Goal: Task Accomplishment & Management: Use online tool/utility

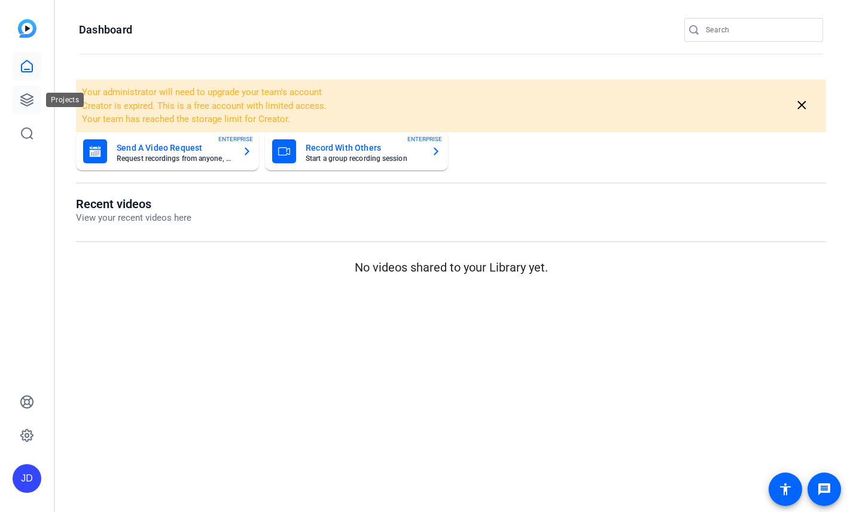
click at [29, 96] on icon at bounding box center [27, 100] width 14 height 14
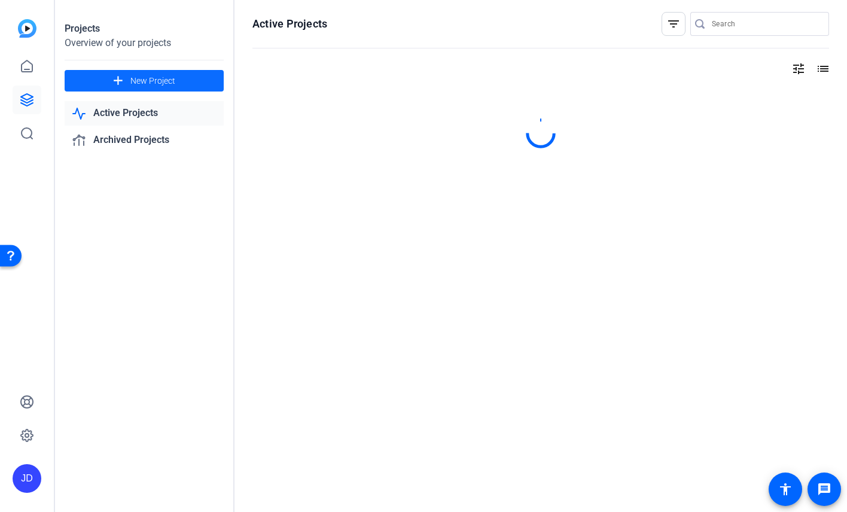
click at [150, 80] on span "New Project" at bounding box center [152, 81] width 45 height 13
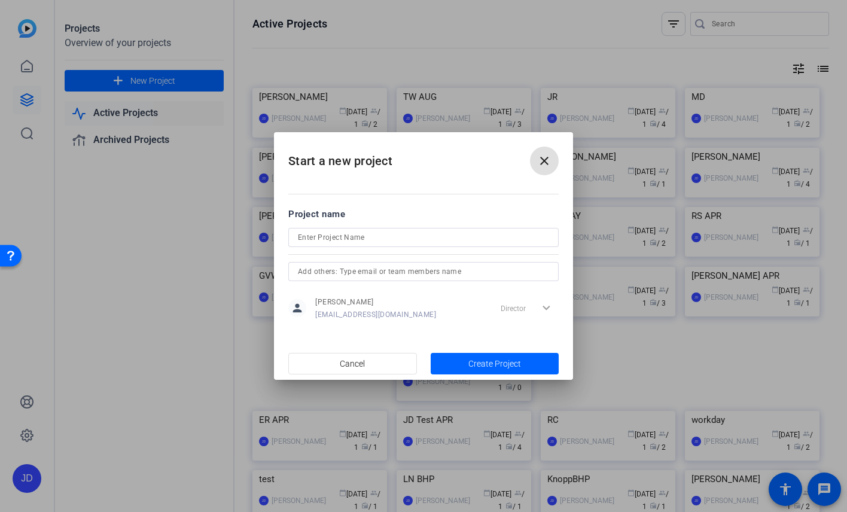
click at [360, 233] on input at bounding box center [423, 237] width 251 height 14
drag, startPoint x: 360, startPoint y: 233, endPoint x: 272, endPoint y: 230, distance: 88.0
click at [272, 230] on div "Start a new project close Project name RF_SEPT person Justin Diminni jdiminni@k…" at bounding box center [423, 256] width 847 height 512
type input "RF_SEPT"
click at [498, 358] on span "Create Project" at bounding box center [495, 364] width 53 height 13
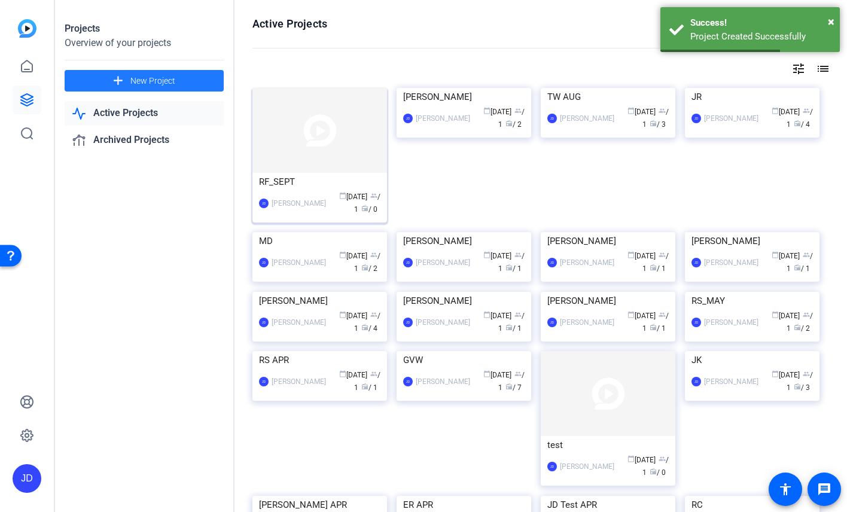
click at [305, 129] on img at bounding box center [320, 130] width 135 height 85
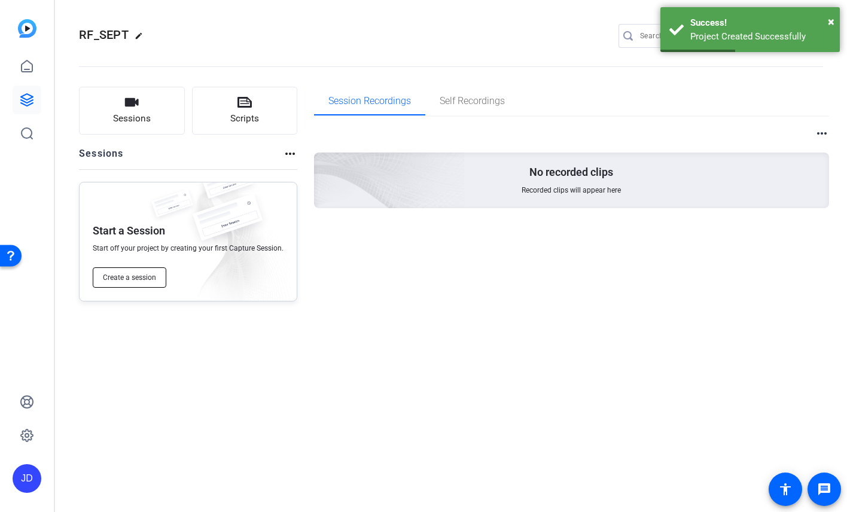
click at [130, 274] on span "Create a session" at bounding box center [129, 278] width 53 height 10
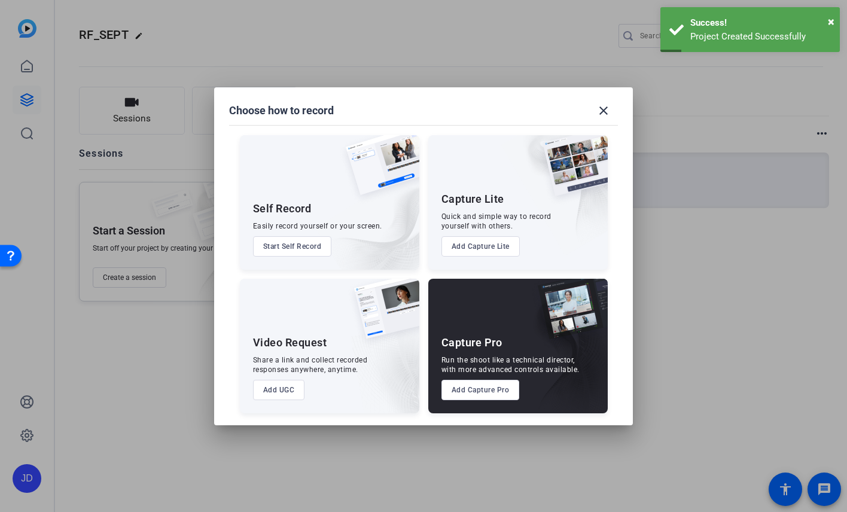
click at [495, 389] on button "Add Capture Pro" at bounding box center [481, 390] width 78 height 20
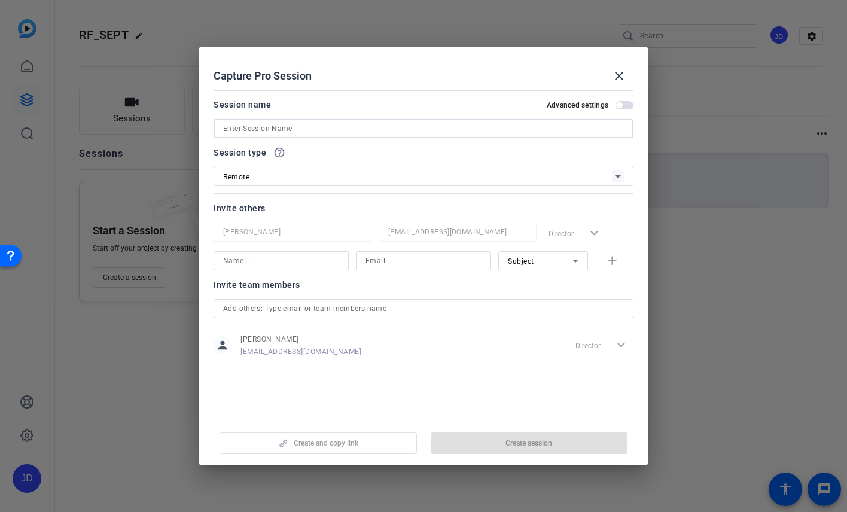
click at [299, 130] on input at bounding box center [423, 128] width 401 height 14
paste input "RF_SEPT"
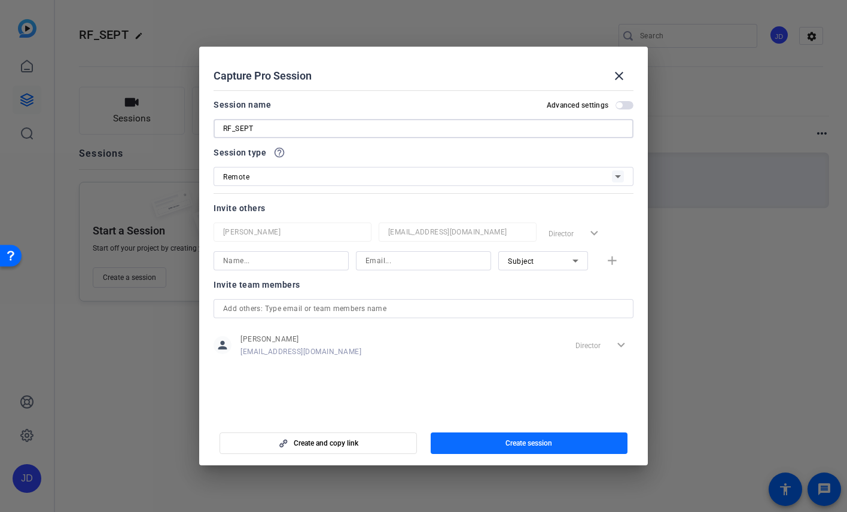
type input "RF_SEPT"
click at [531, 437] on span "button" at bounding box center [529, 443] width 197 height 29
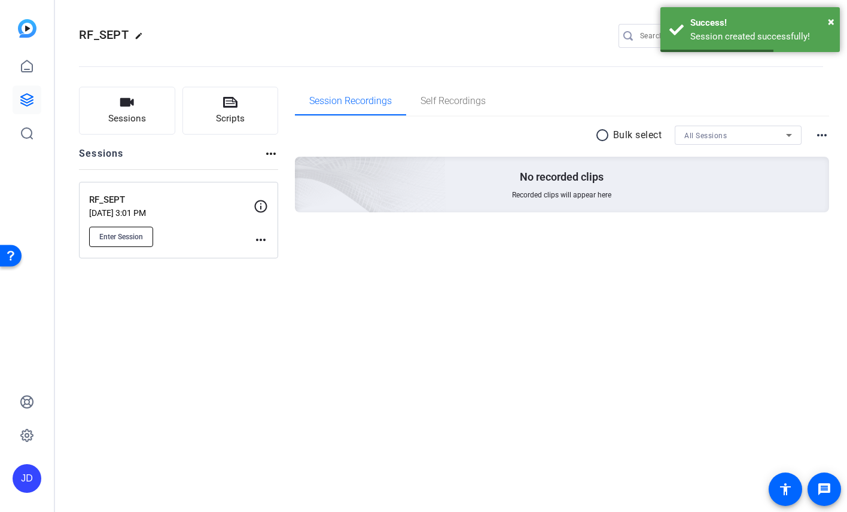
click at [138, 235] on span "Enter Session" at bounding box center [121, 237] width 44 height 10
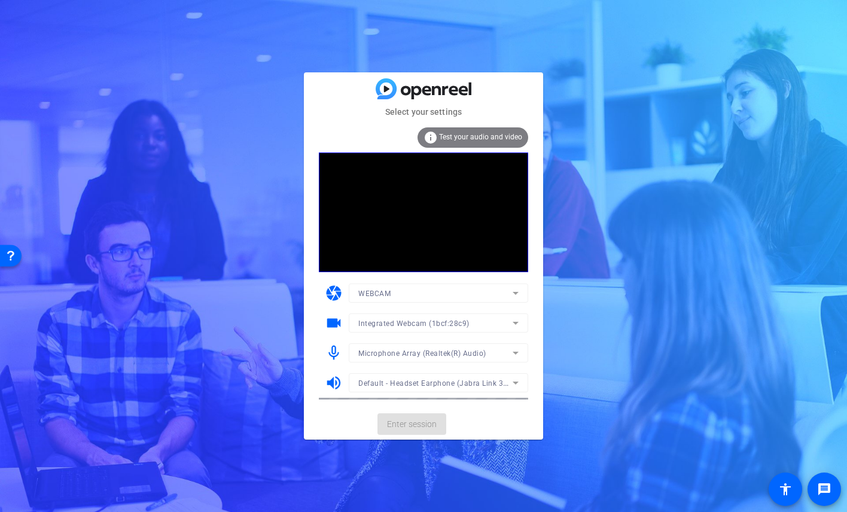
click at [511, 355] on icon at bounding box center [516, 353] width 14 height 14
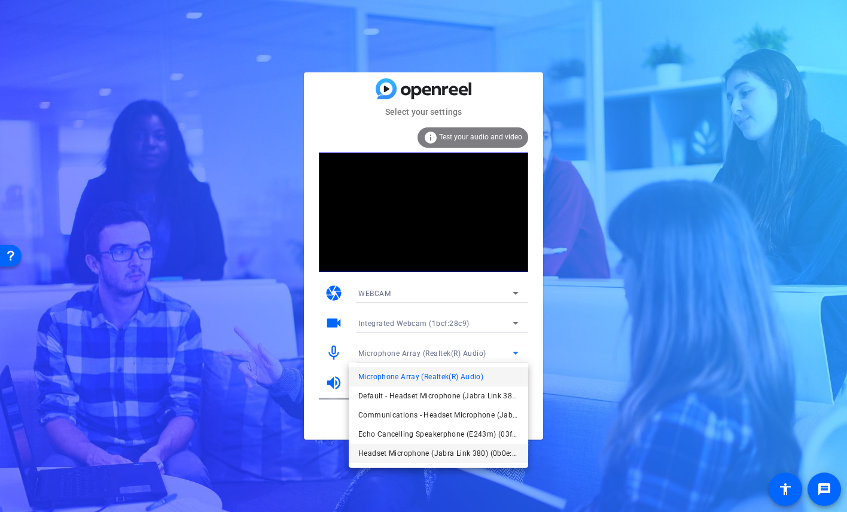
click at [466, 449] on span "Headset Microphone (Jabra Link 380) (0b0e:24ca)" at bounding box center [438, 453] width 160 height 14
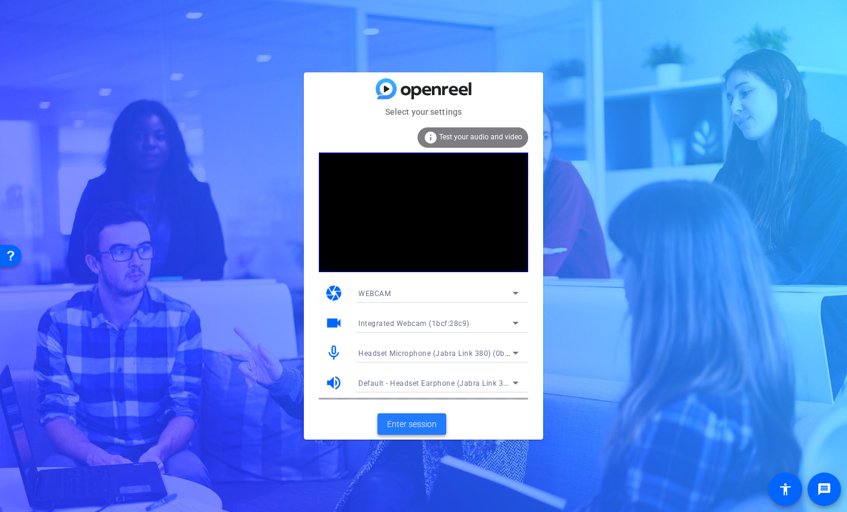
click at [433, 420] on span "Enter session" at bounding box center [412, 424] width 50 height 13
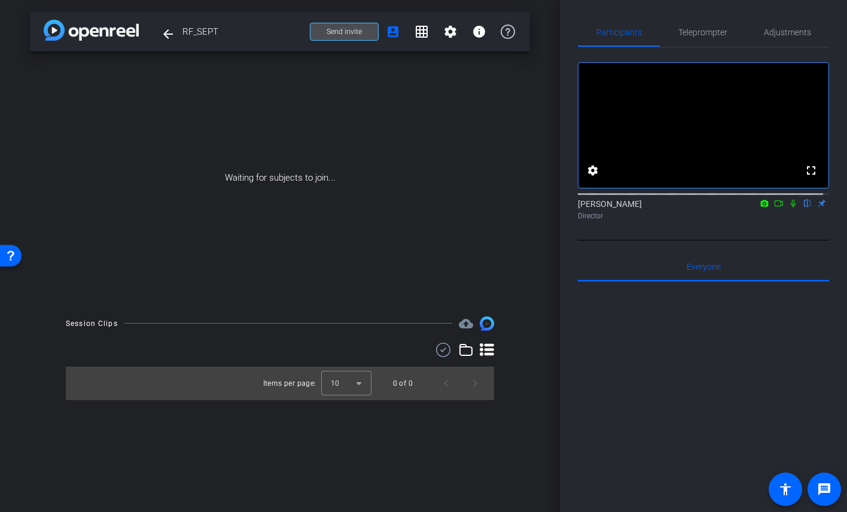
click at [340, 29] on span "Send invite" at bounding box center [344, 32] width 35 height 10
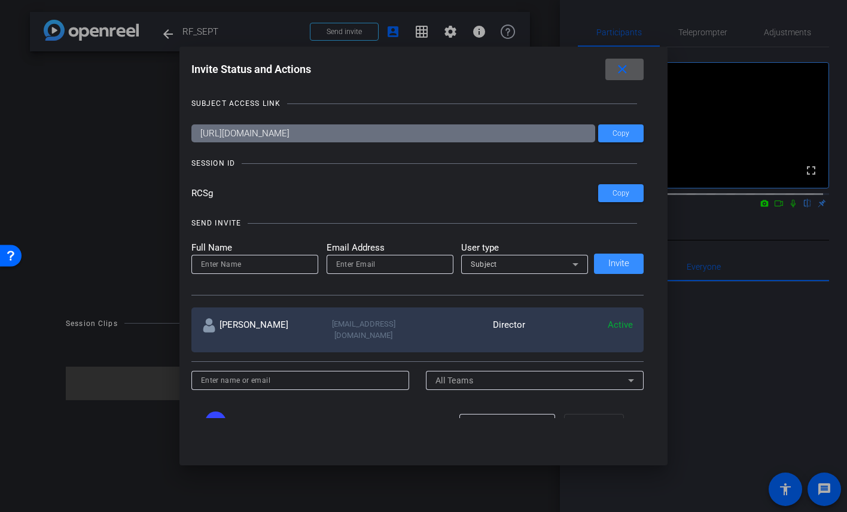
click at [232, 265] on input at bounding box center [255, 264] width 108 height 14
type input "[PERSON_NAME]"
click at [396, 267] on input "email" at bounding box center [390, 264] width 108 height 14
paste input "[EMAIL_ADDRESS][DOMAIN_NAME]"
type input "[EMAIL_ADDRESS][DOMAIN_NAME]"
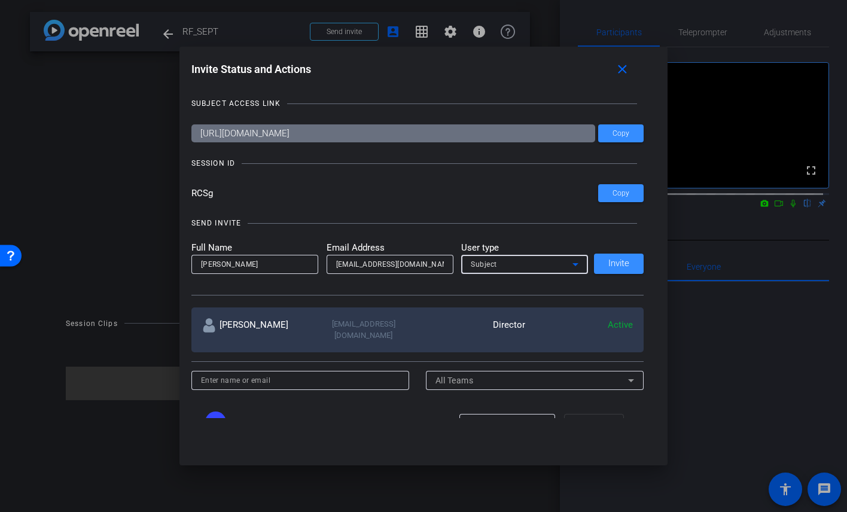
click at [515, 264] on div "Subject" at bounding box center [522, 264] width 102 height 15
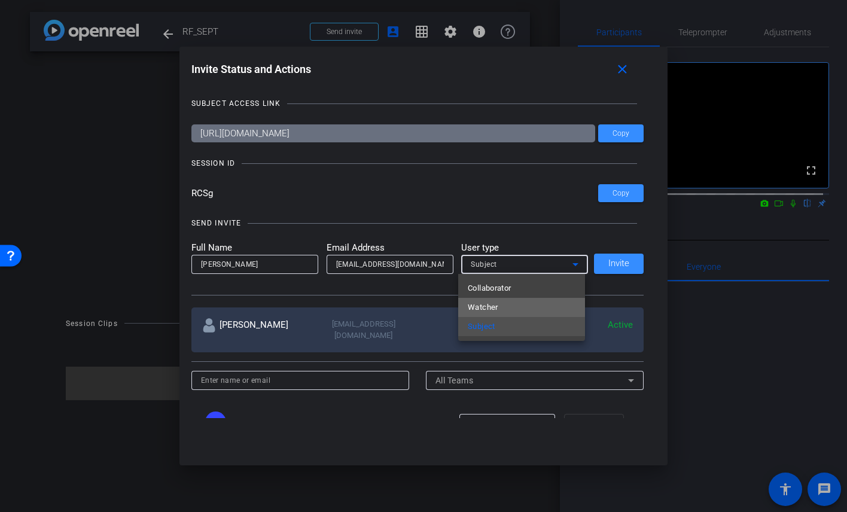
click at [508, 307] on mat-option "Watcher" at bounding box center [521, 307] width 127 height 19
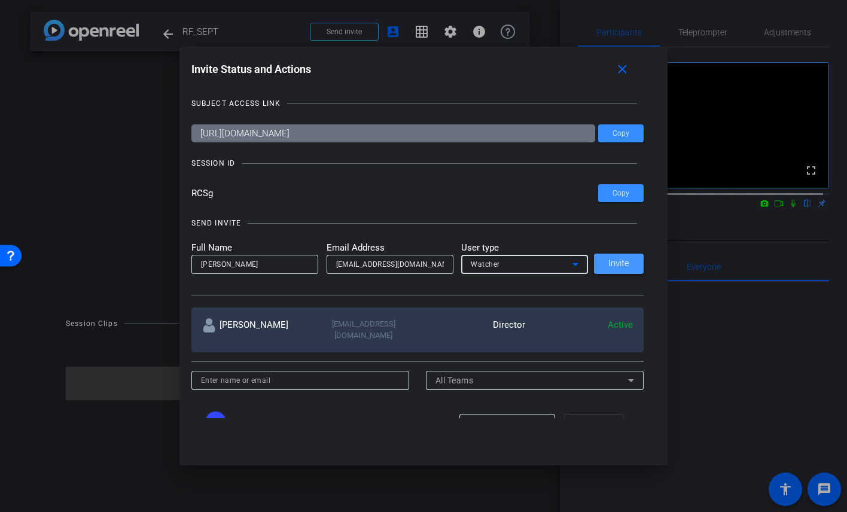
click at [612, 264] on span "Invite" at bounding box center [619, 263] width 21 height 9
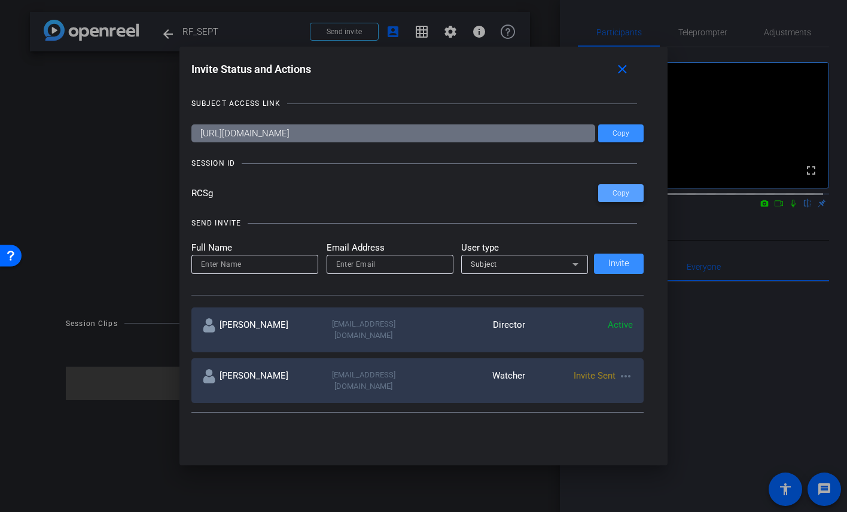
click at [620, 193] on span "Copy" at bounding box center [621, 193] width 17 height 9
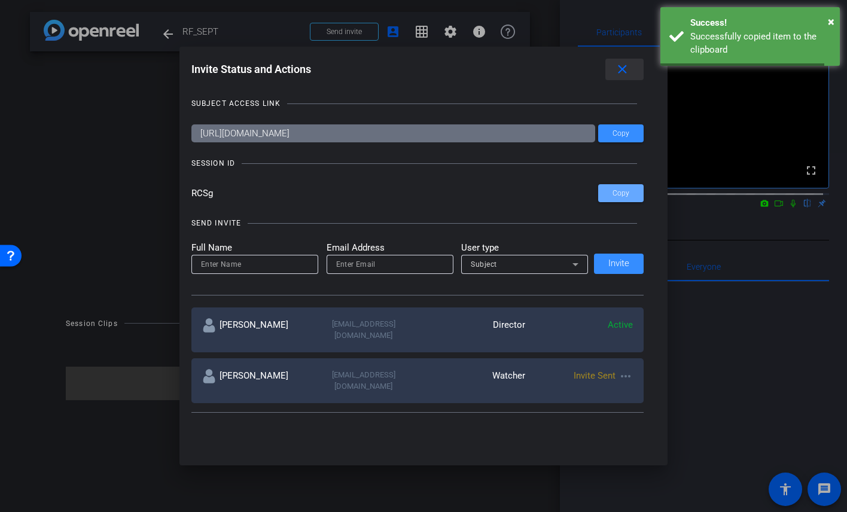
click at [627, 74] on mat-icon "close" at bounding box center [622, 69] width 15 height 15
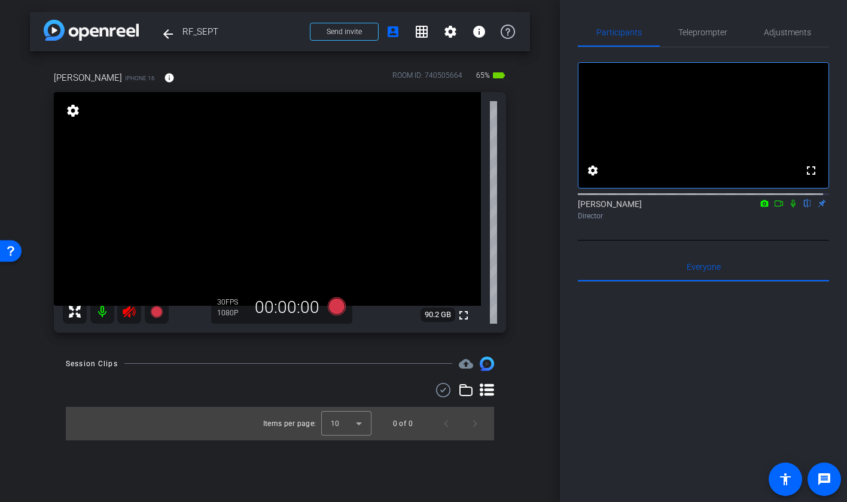
click at [133, 305] on icon at bounding box center [129, 312] width 14 height 14
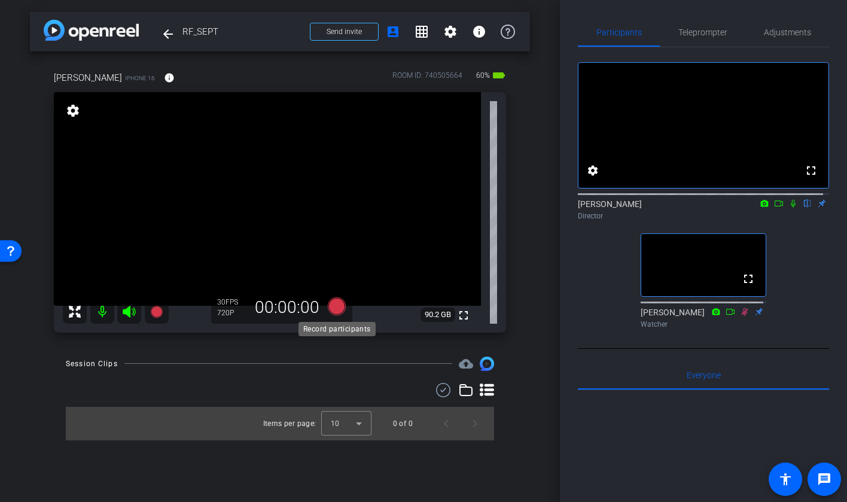
click at [340, 300] on icon at bounding box center [337, 306] width 18 height 18
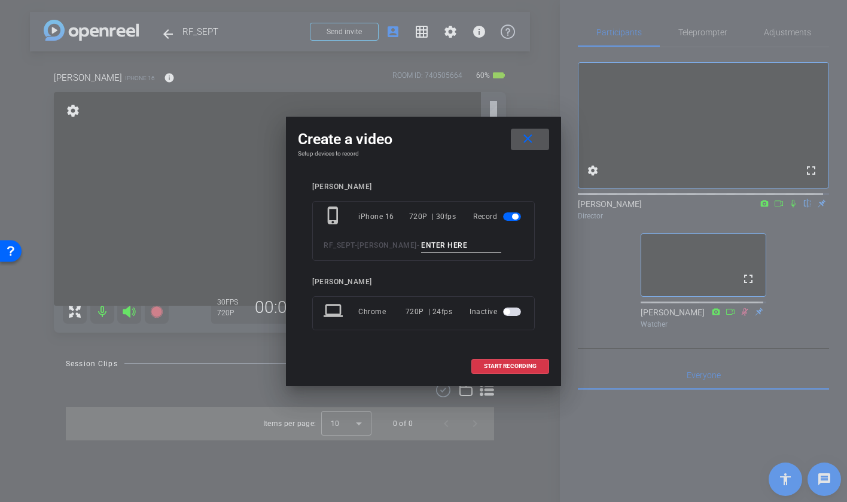
click at [421, 244] on input at bounding box center [461, 245] width 80 height 15
type input "1"
click at [516, 366] on span "START RECORDING" at bounding box center [510, 366] width 53 height 6
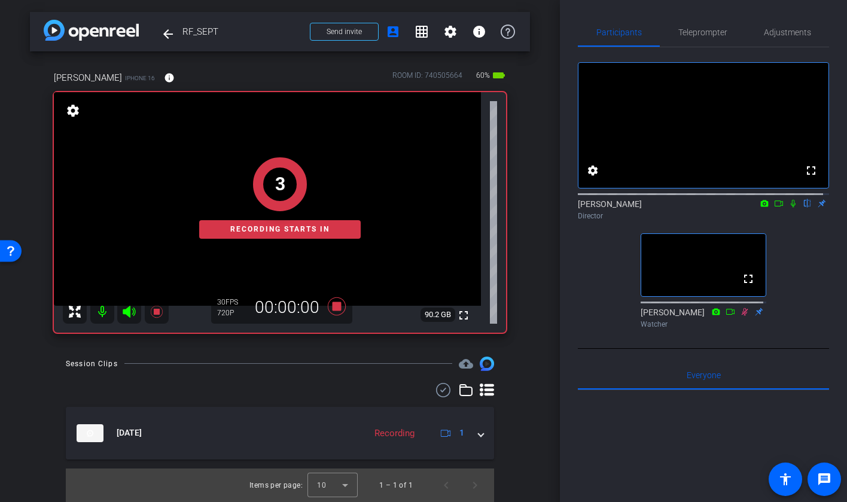
click at [540, 193] on div "arrow_back RF_SEPT Back to project Send invite account_box grid_on settings inf…" at bounding box center [280, 251] width 560 height 502
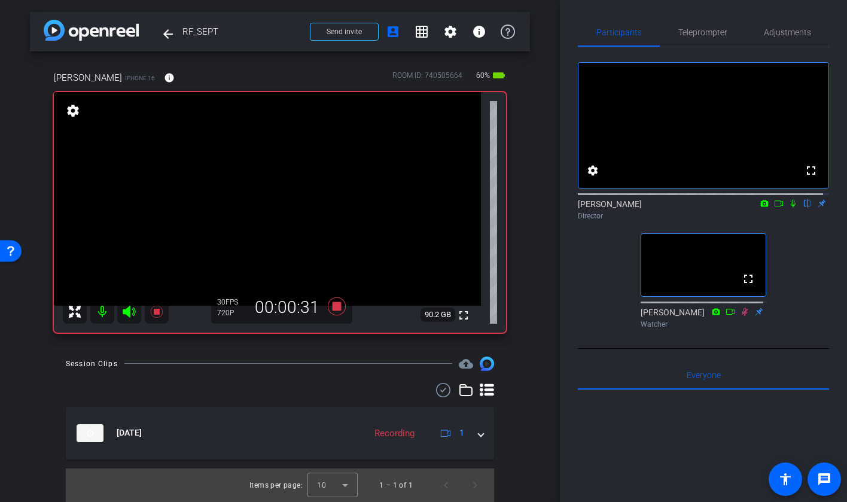
click at [789, 208] on icon at bounding box center [794, 203] width 10 height 8
drag, startPoint x: 342, startPoint y: 300, endPoint x: 364, endPoint y: 307, distance: 23.3
click at [342, 300] on icon at bounding box center [337, 307] width 29 height 22
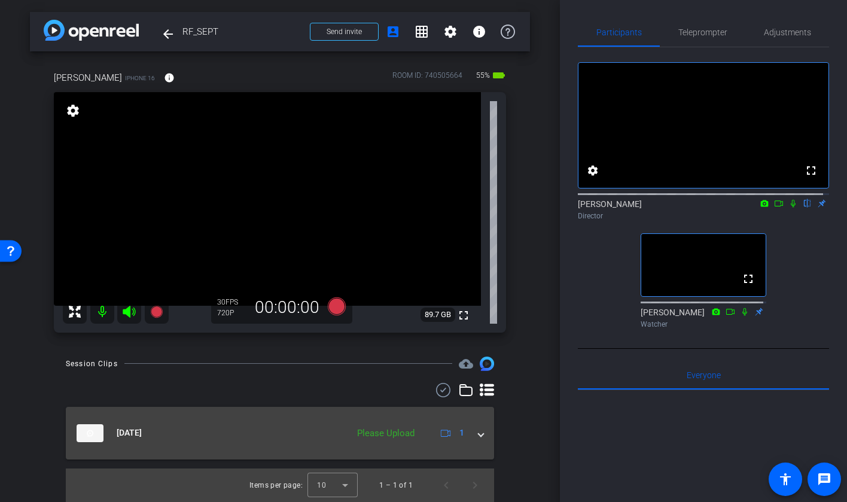
click at [482, 436] on span at bounding box center [481, 433] width 5 height 13
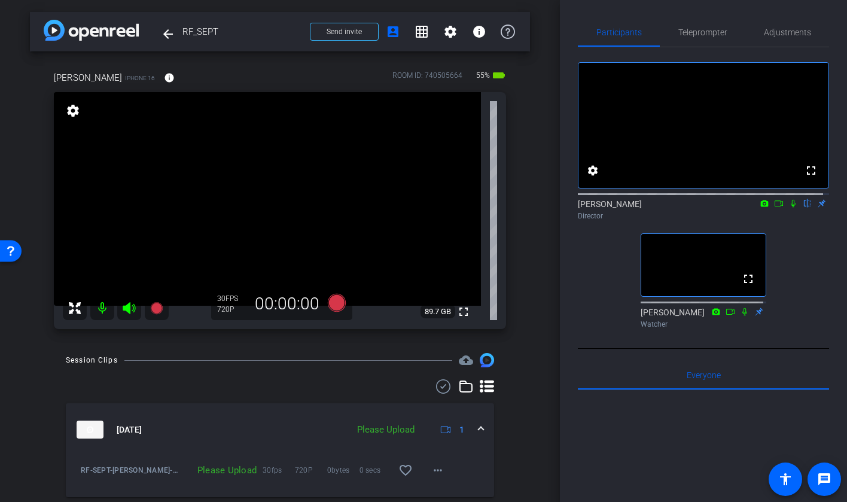
scroll to position [38, 0]
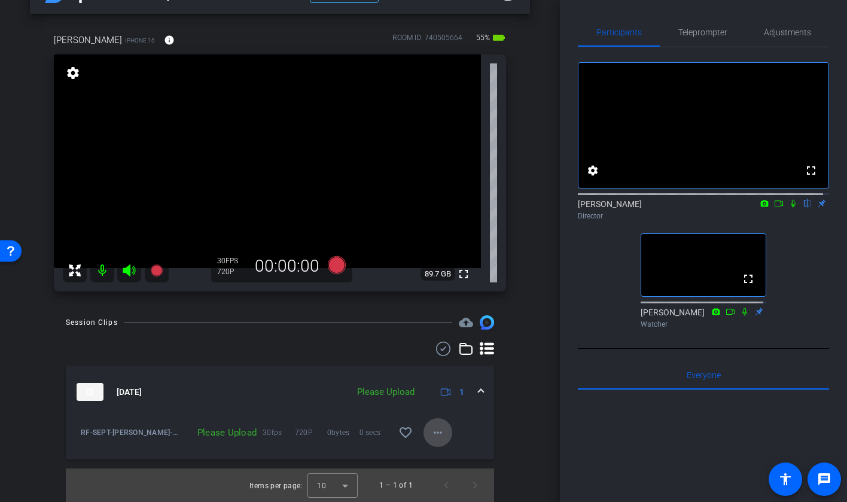
click at [436, 426] on mat-icon "more_horiz" at bounding box center [438, 433] width 14 height 14
click at [450, 455] on span "Upload" at bounding box center [452, 458] width 48 height 14
click at [432, 433] on mat-icon "more_horiz" at bounding box center [438, 433] width 14 height 14
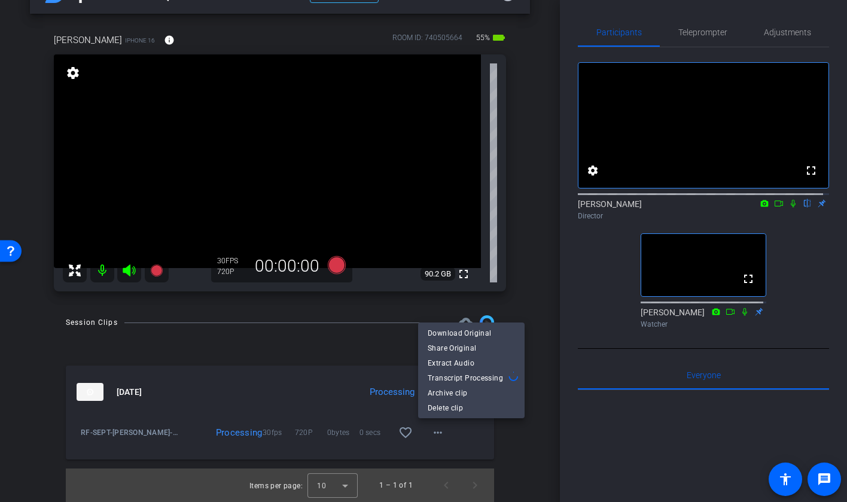
click at [540, 291] on div at bounding box center [423, 251] width 847 height 502
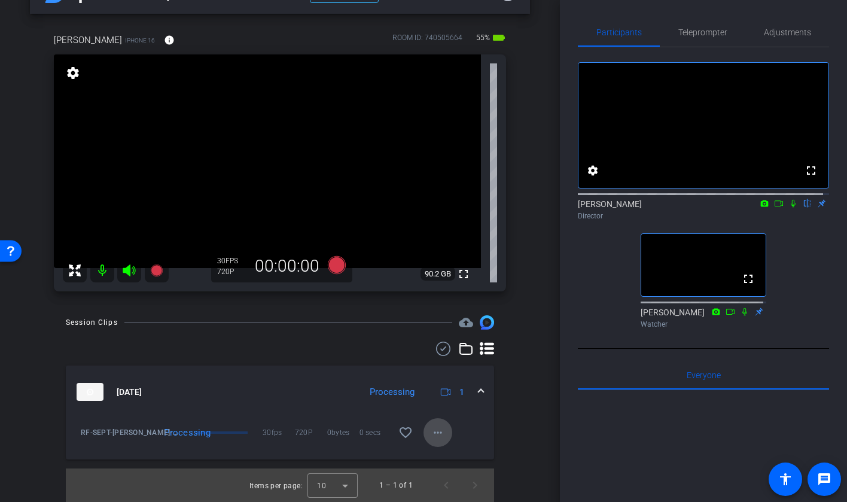
click at [434, 436] on mat-icon "more_horiz" at bounding box center [438, 433] width 14 height 14
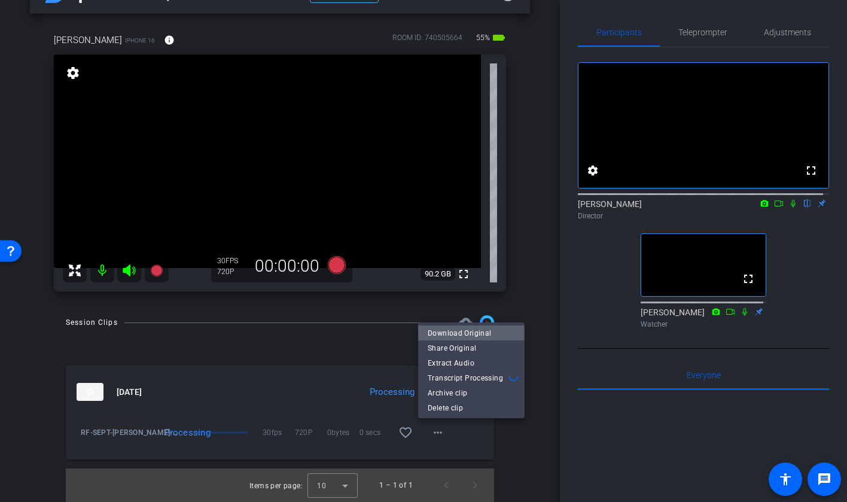
click at [454, 335] on span "Download Original" at bounding box center [471, 333] width 87 height 14
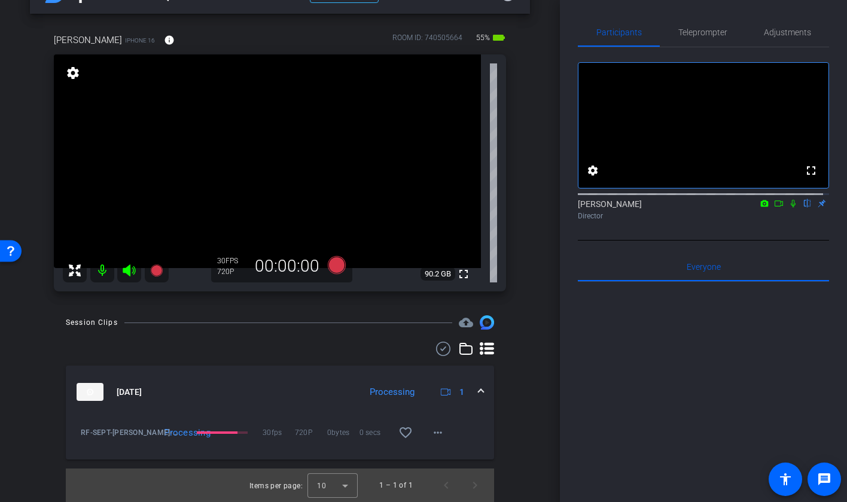
click at [23, 72] on div "arrow_back RF_SEPT Back to project Send invite account_box grid_on settings inf…" at bounding box center [280, 213] width 560 height 502
